Goal: Task Accomplishment & Management: Manage account settings

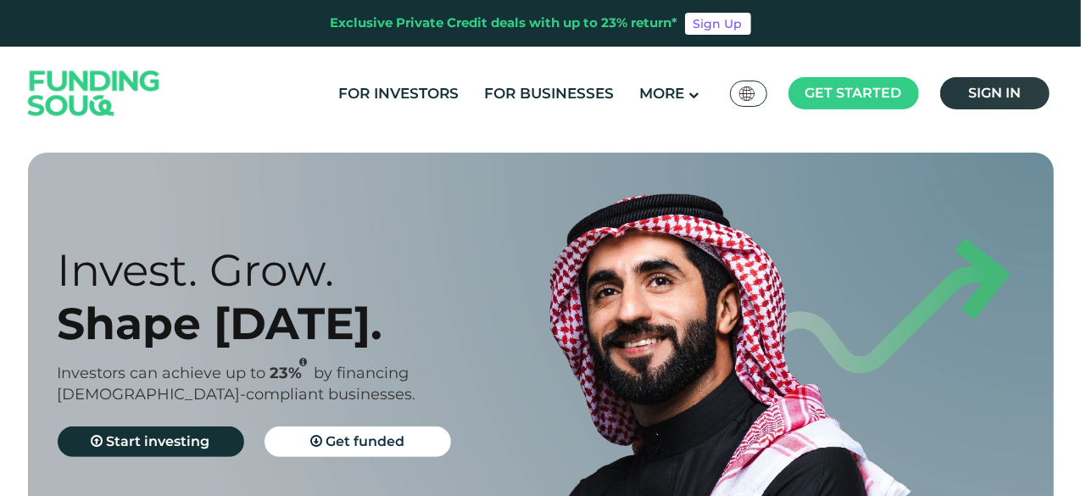
click at [975, 94] on span "Sign in" at bounding box center [994, 93] width 53 height 16
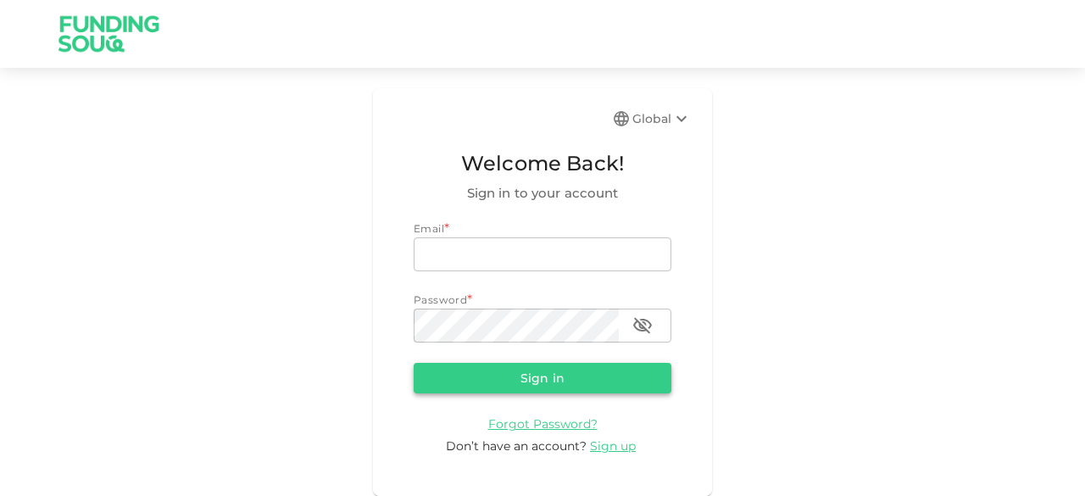
type input "sheikwaz@yahoo.com"
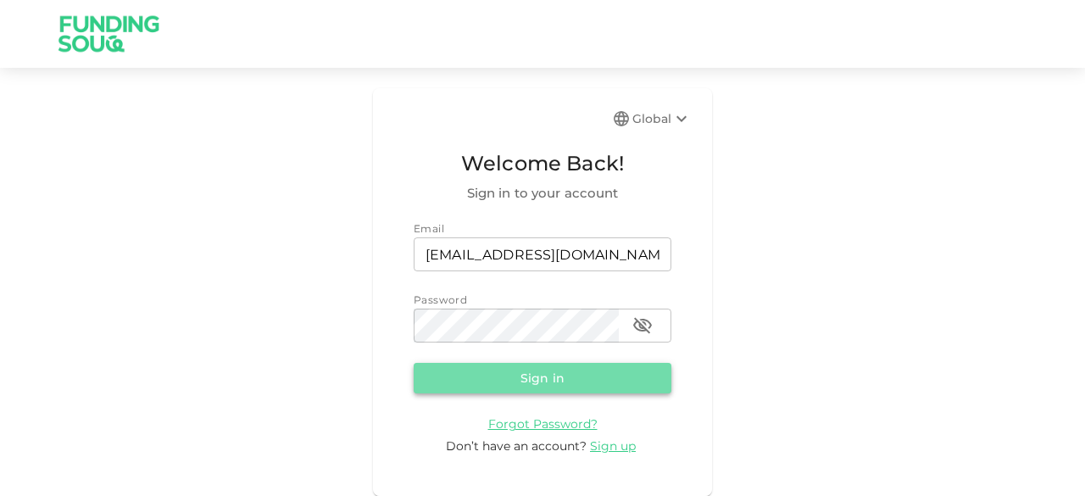
click at [511, 381] on button "Sign in" at bounding box center [543, 378] width 258 height 31
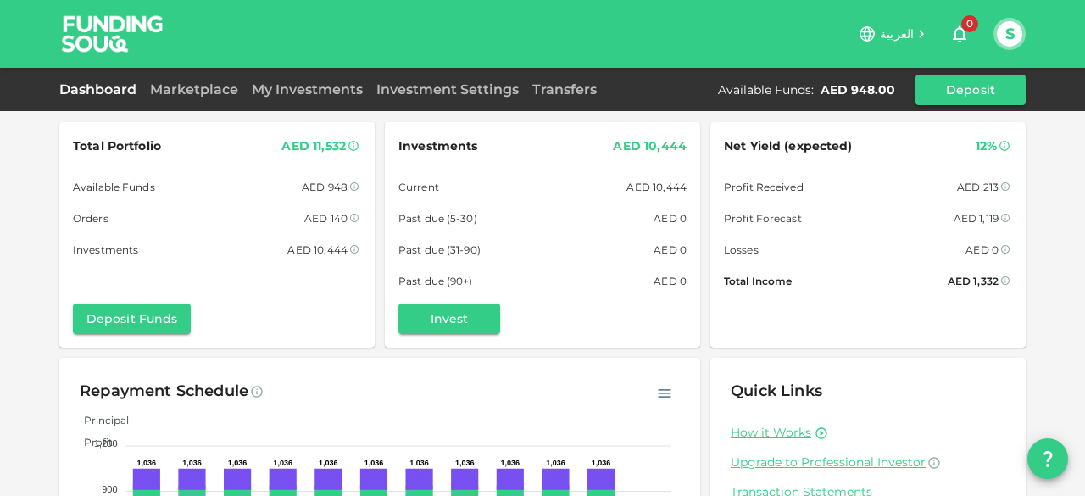
click at [97, 31] on img at bounding box center [112, 33] width 127 height 67
